Goal: Download file/media

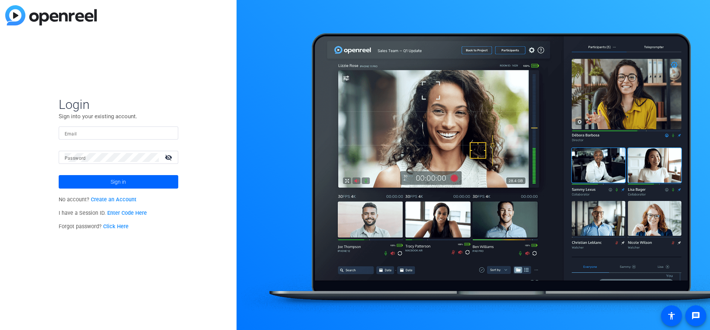
click at [91, 132] on input "Email" at bounding box center [119, 133] width 108 height 9
type input "[EMAIL_ADDRESS][DOMAIN_NAME]"
click at [126, 184] on span at bounding box center [119, 182] width 120 height 18
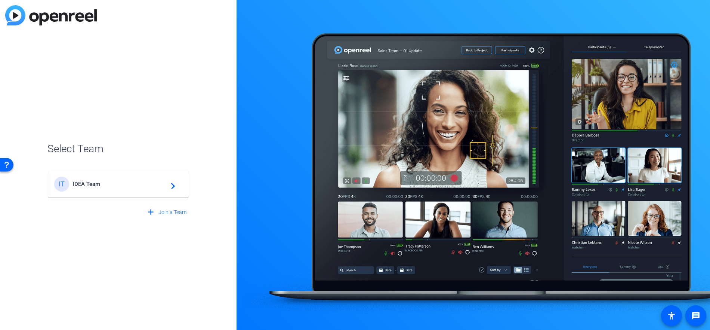
click at [120, 181] on span "IDEA Team" at bounding box center [119, 184] width 93 height 7
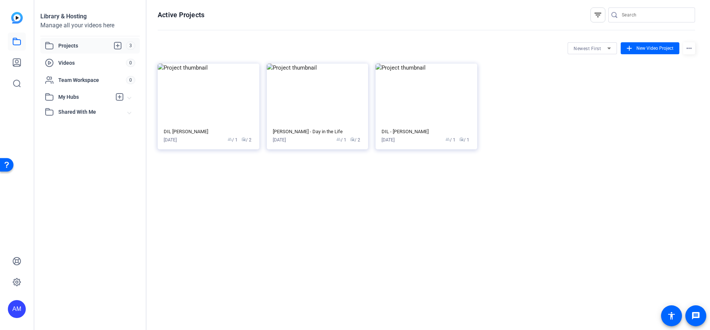
click at [541, 18] on openreel-page-title "Active Projects filter_list" at bounding box center [427, 14] width 538 height 15
click at [206, 108] on img at bounding box center [209, 94] width 102 height 61
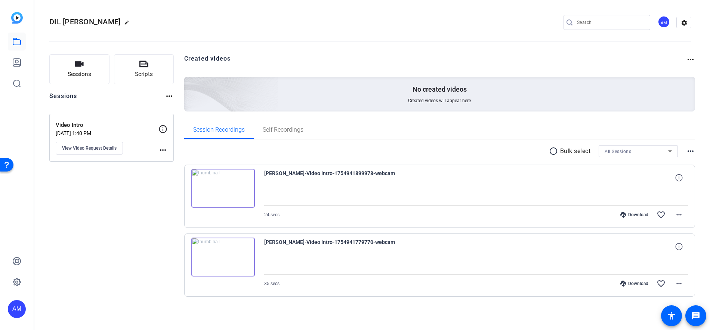
click at [222, 188] on img at bounding box center [223, 188] width 64 height 39
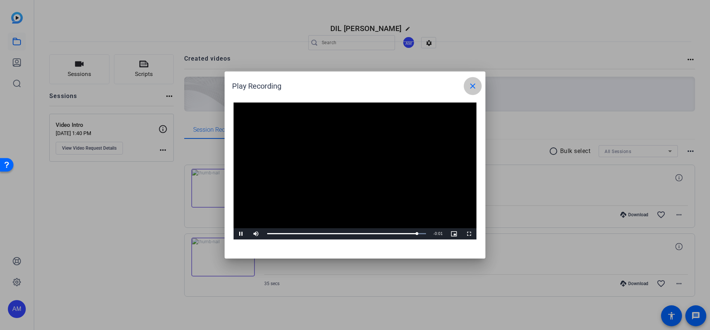
drag, startPoint x: 475, startPoint y: 86, endPoint x: 471, endPoint y: 91, distance: 6.7
click at [475, 86] on mat-icon "close" at bounding box center [472, 85] width 9 height 9
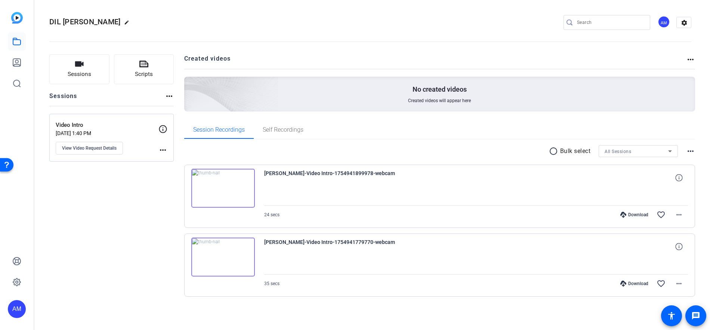
click at [233, 257] on img at bounding box center [223, 256] width 64 height 39
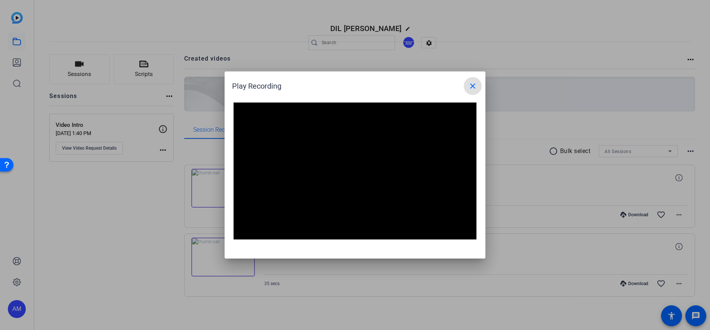
click at [471, 87] on mat-icon "close" at bounding box center [472, 85] width 9 height 9
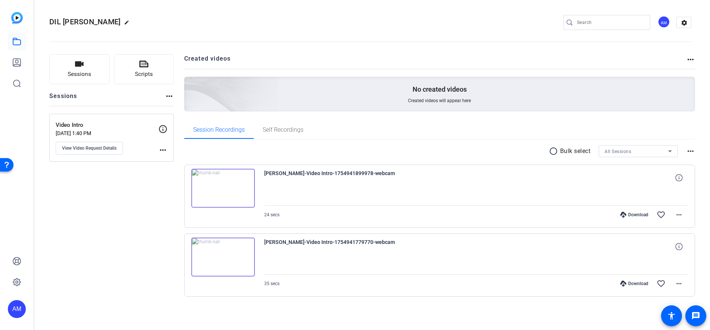
click at [631, 284] on div "Download" at bounding box center [635, 283] width 36 height 6
click at [681, 215] on mat-icon "more_horiz" at bounding box center [679, 214] width 9 height 9
click at [668, 249] on span "Download MP4" at bounding box center [659, 248] width 45 height 9
click at [679, 285] on mat-icon "more_horiz" at bounding box center [679, 283] width 9 height 9
click at [662, 215] on span "Download MP4" at bounding box center [659, 211] width 45 height 9
